Goal: Find specific page/section: Find specific page/section

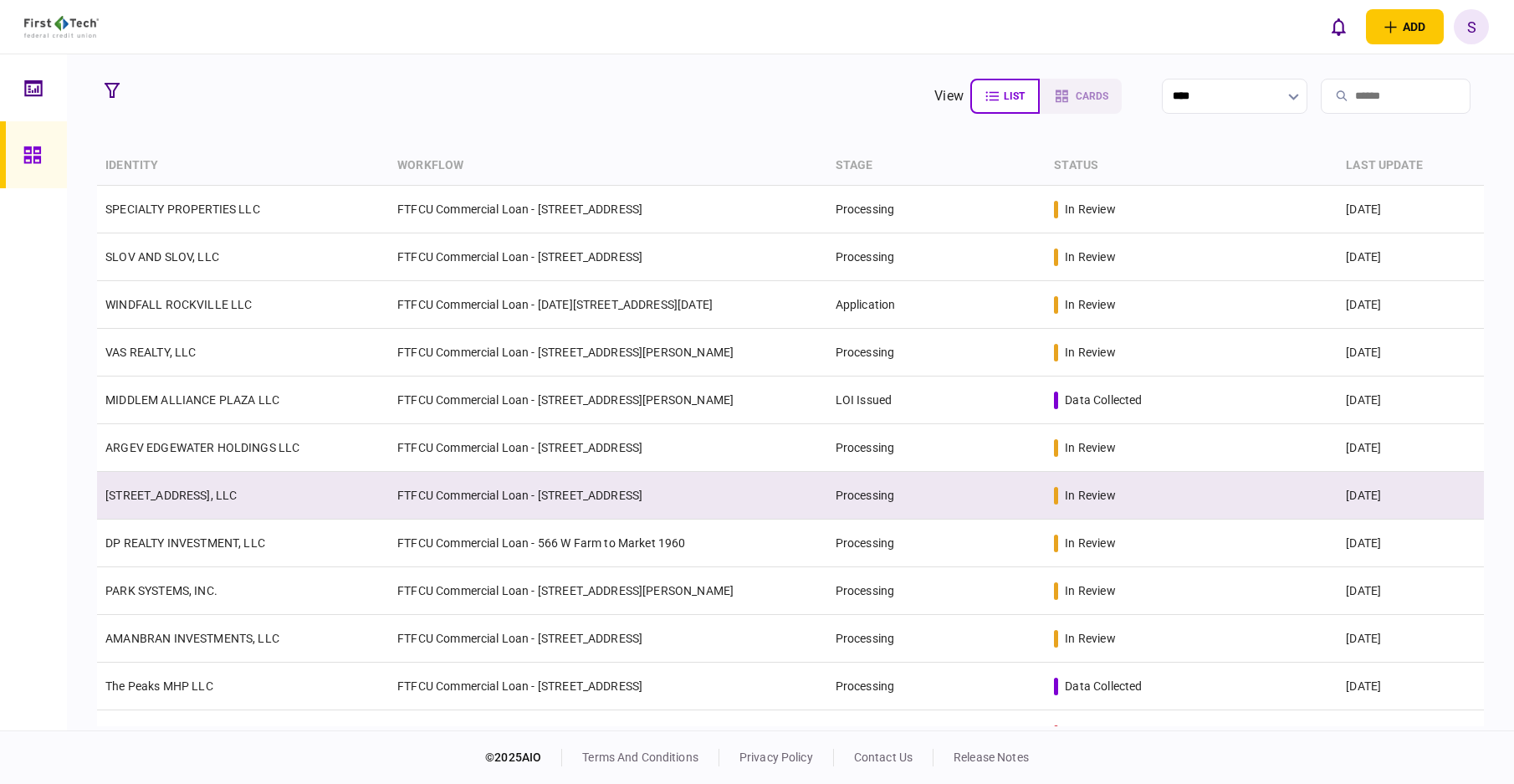
scroll to position [84, 0]
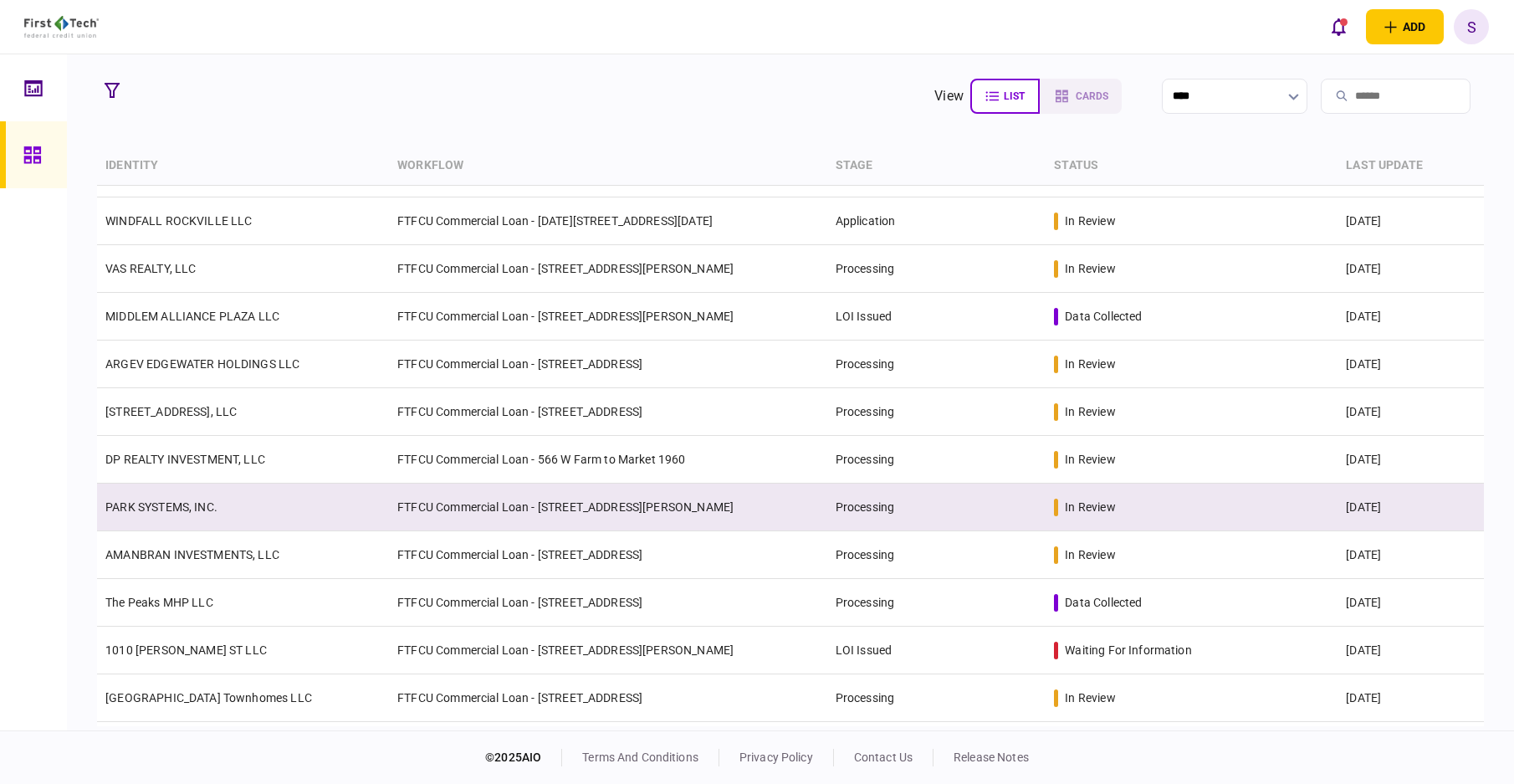
click at [317, 498] on td "PARK SYSTEMS, INC." at bounding box center [243, 507] width 292 height 48
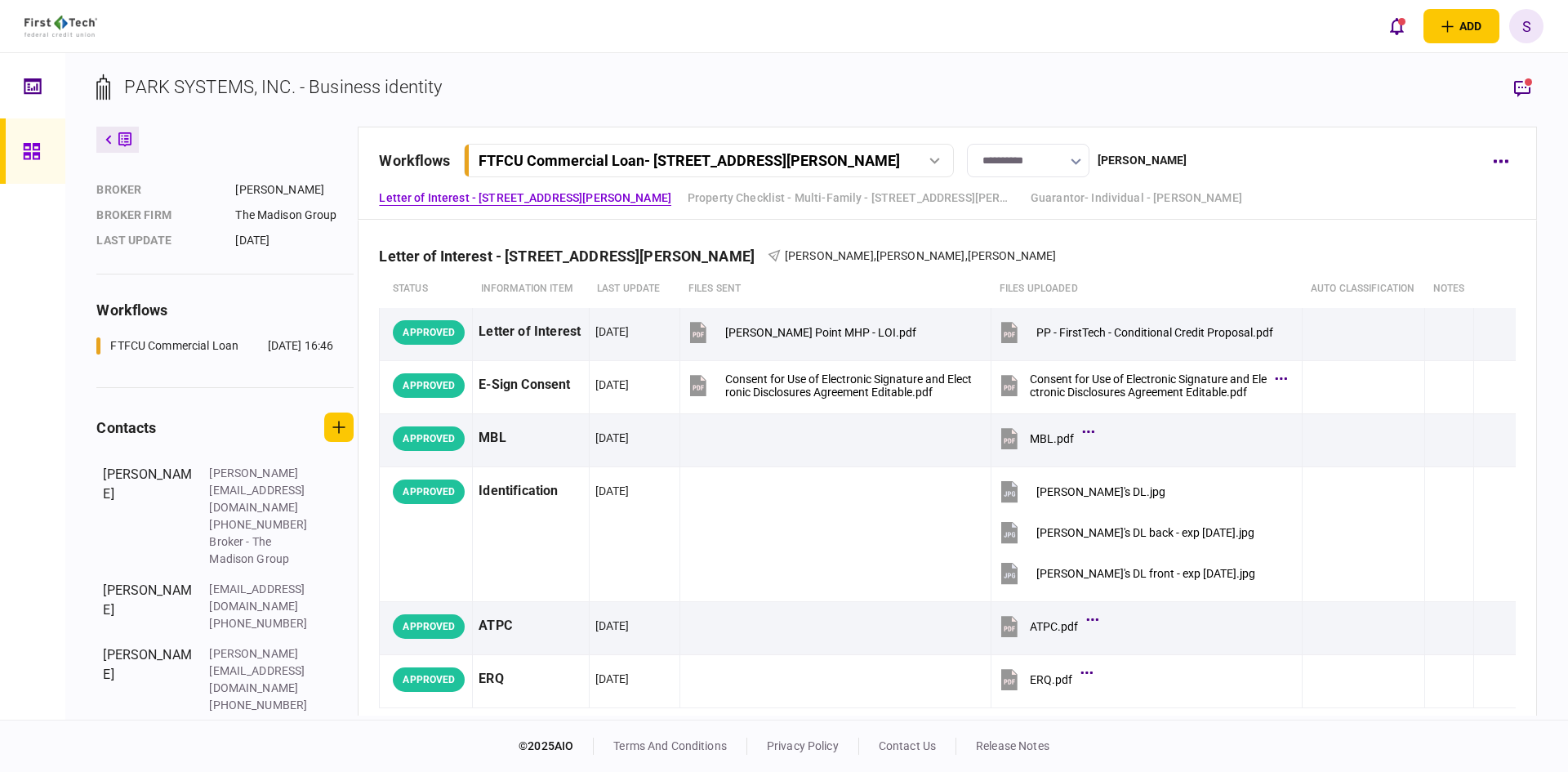
scroll to position [204, 0]
